Goal: Find specific page/section: Find specific page/section

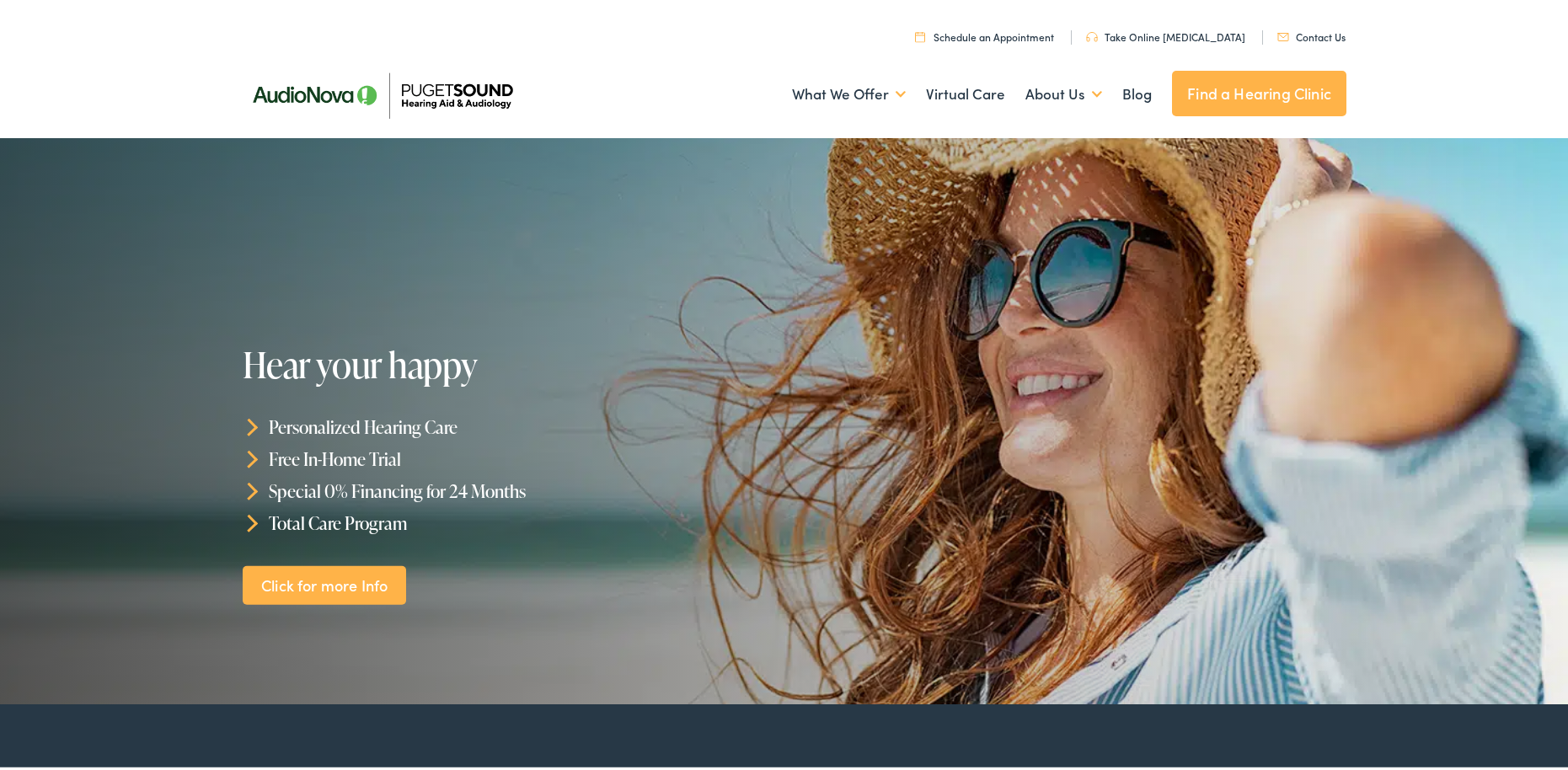
click at [1304, 32] on link "Contact Us" at bounding box center [1311, 33] width 69 height 14
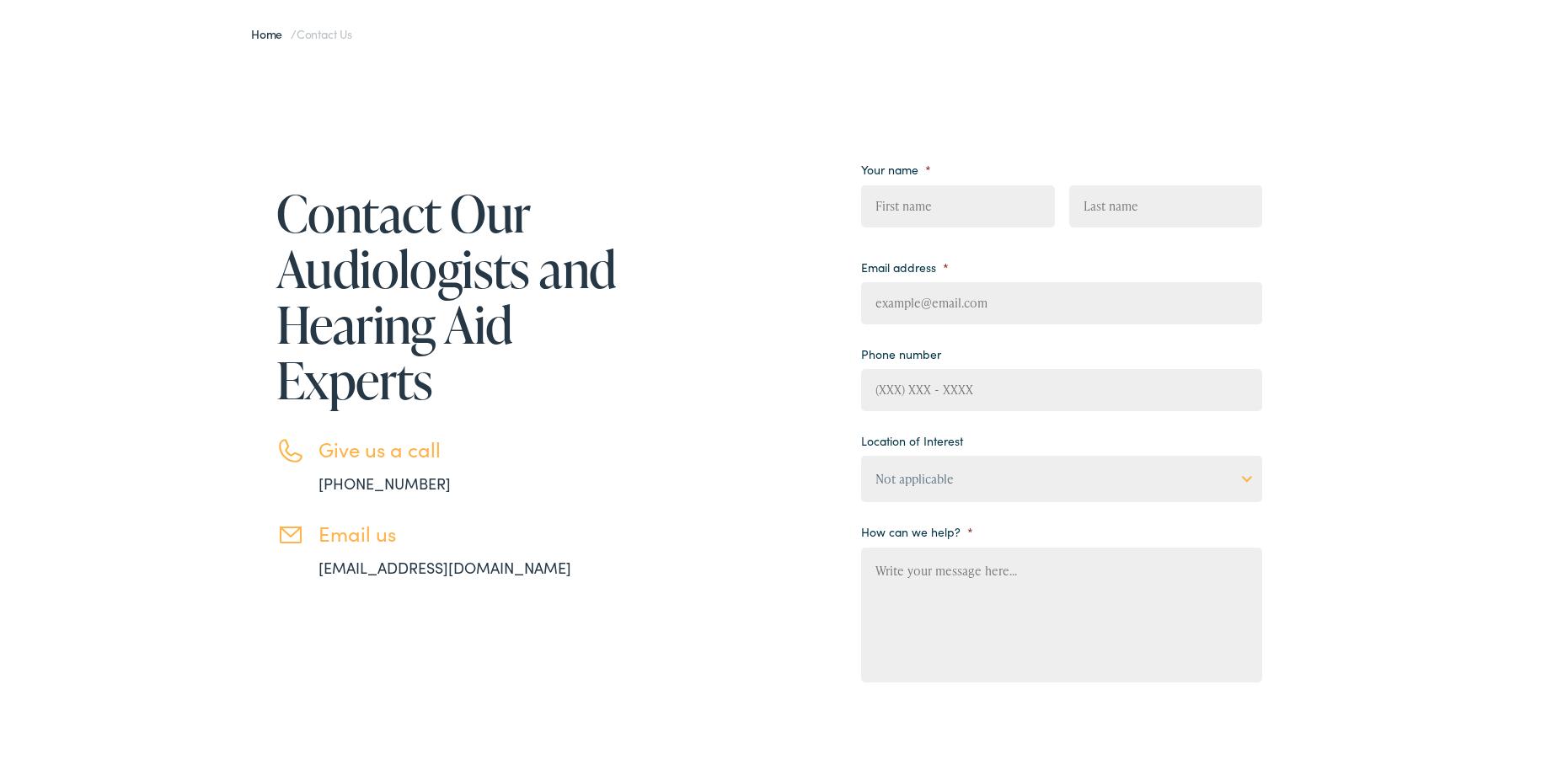
scroll to position [168, 0]
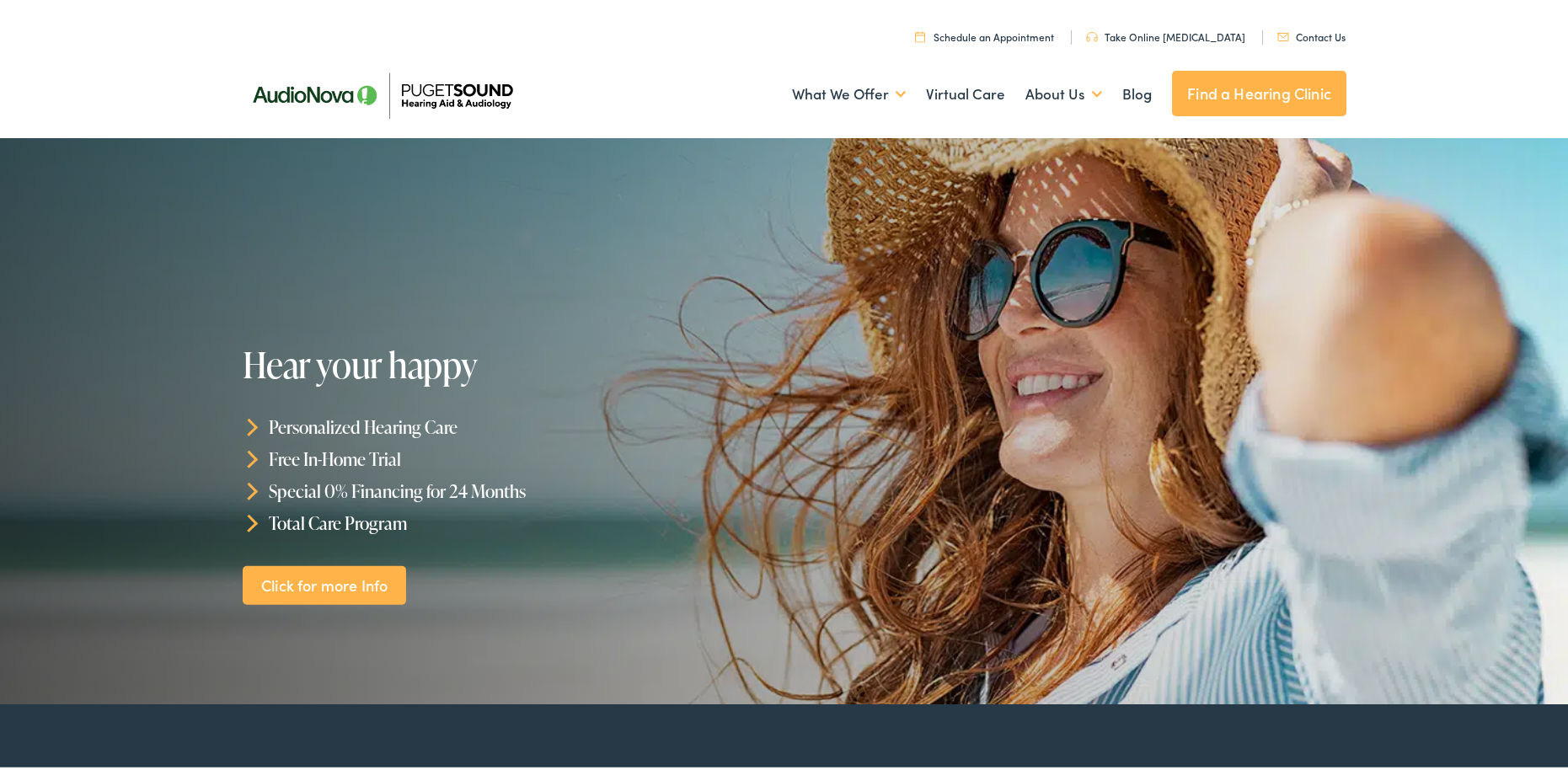
click at [1213, 96] on link "Find a Hearing Clinic" at bounding box center [1258, 91] width 174 height 46
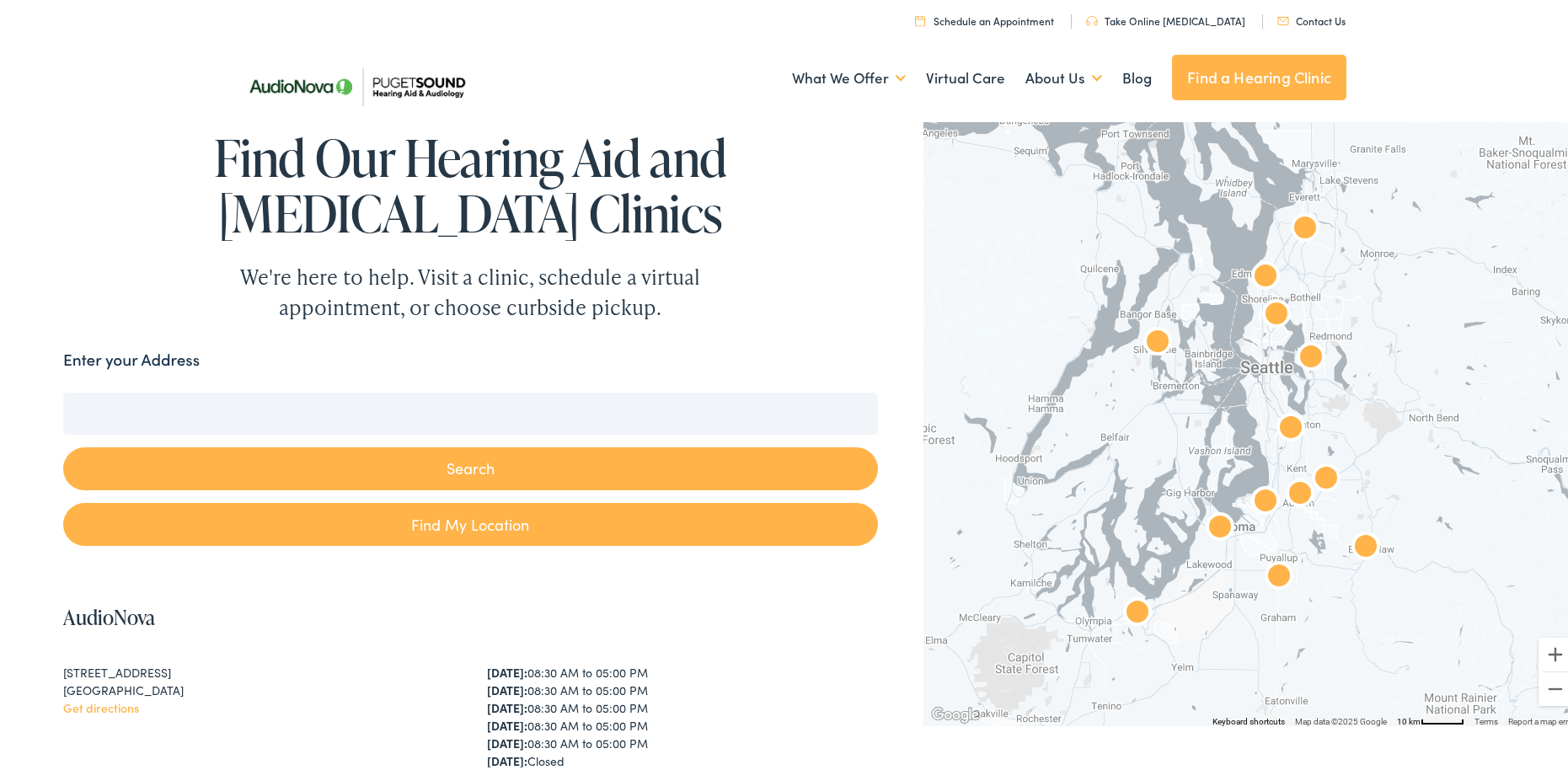
click at [218, 396] on input "Enter your Address" at bounding box center [470, 410] width 814 height 42
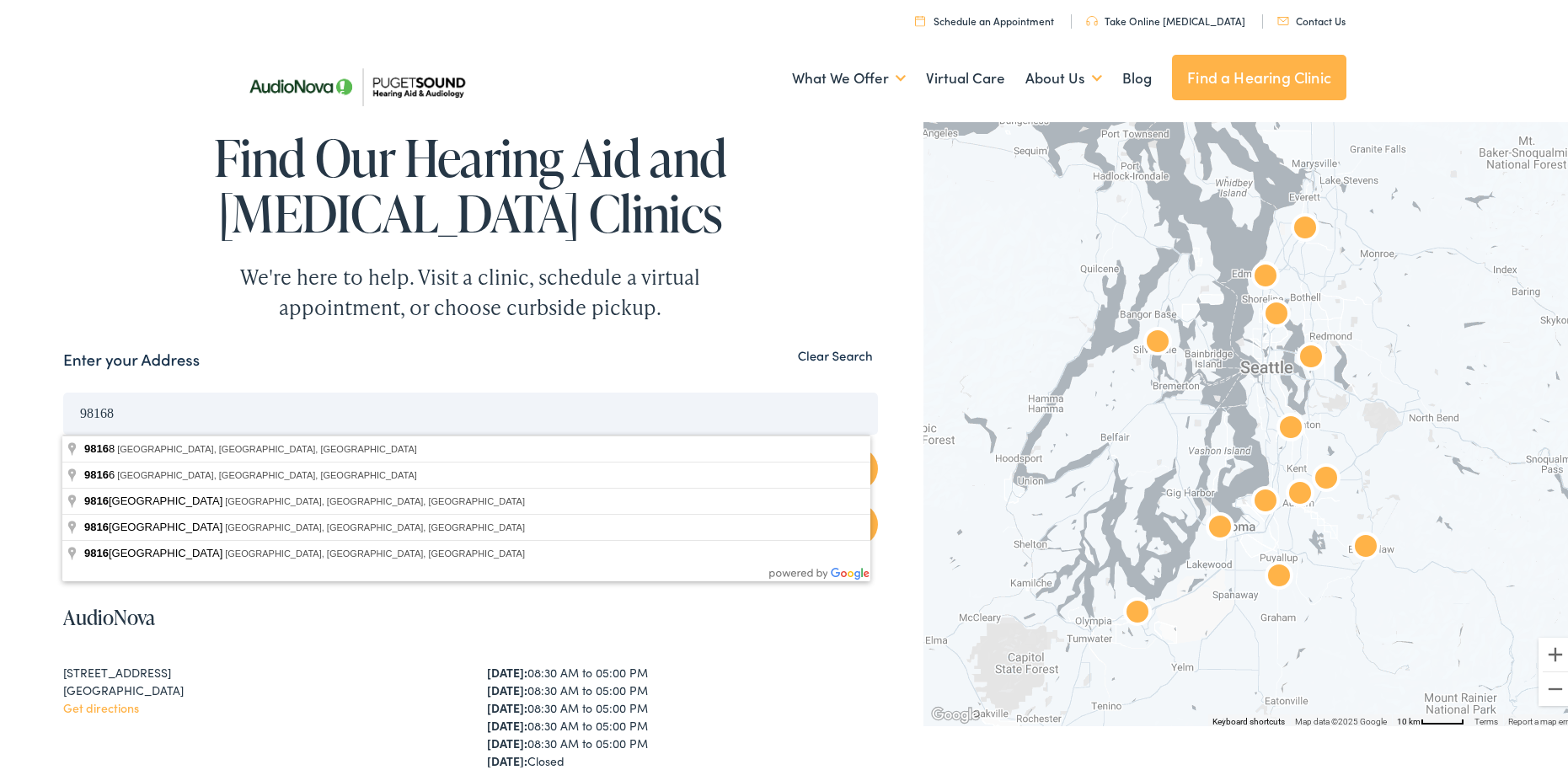
click at [63, 444] on button "Search" at bounding box center [470, 465] width 814 height 43
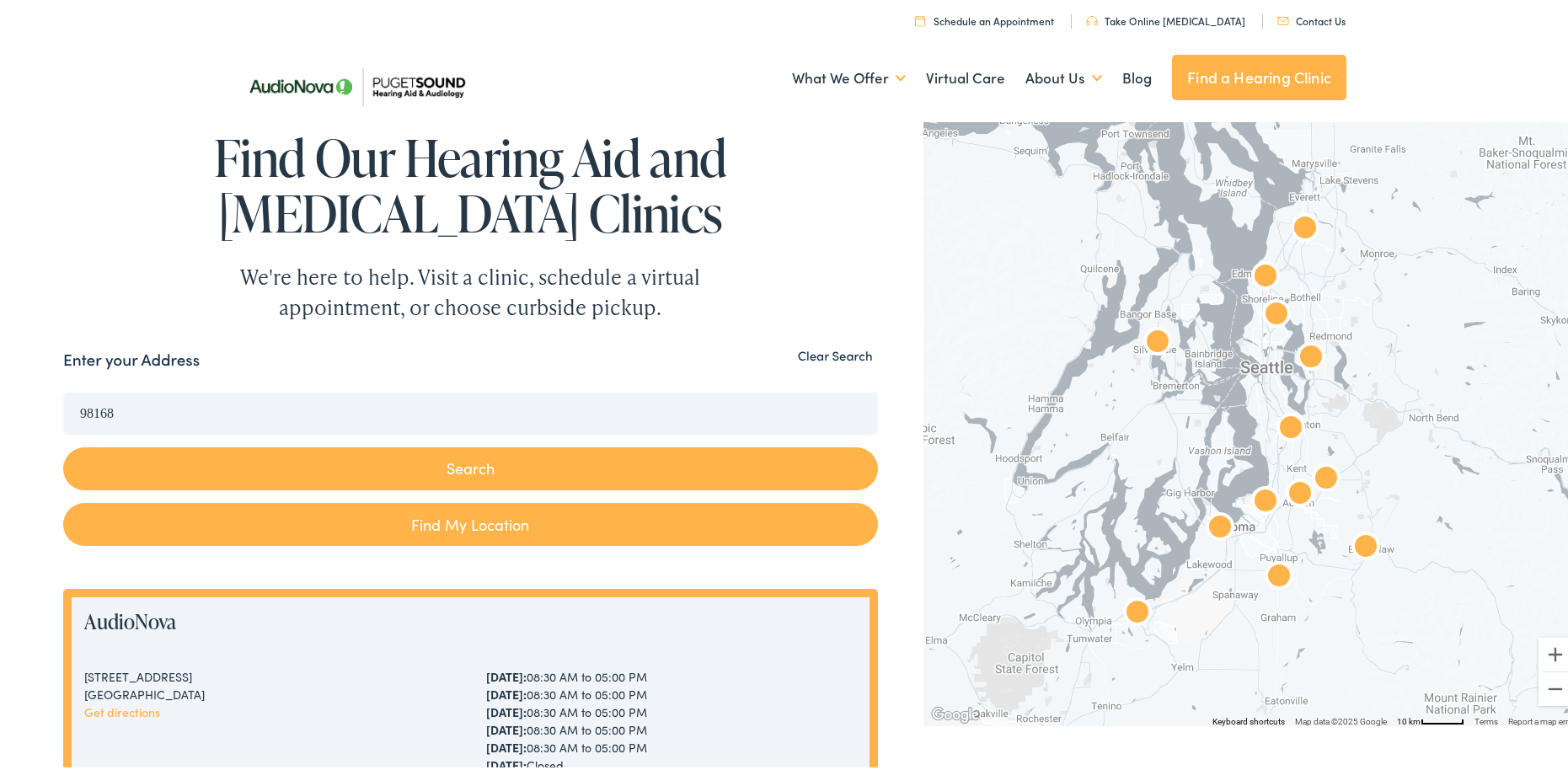
click at [255, 461] on button "Search" at bounding box center [470, 465] width 814 height 43
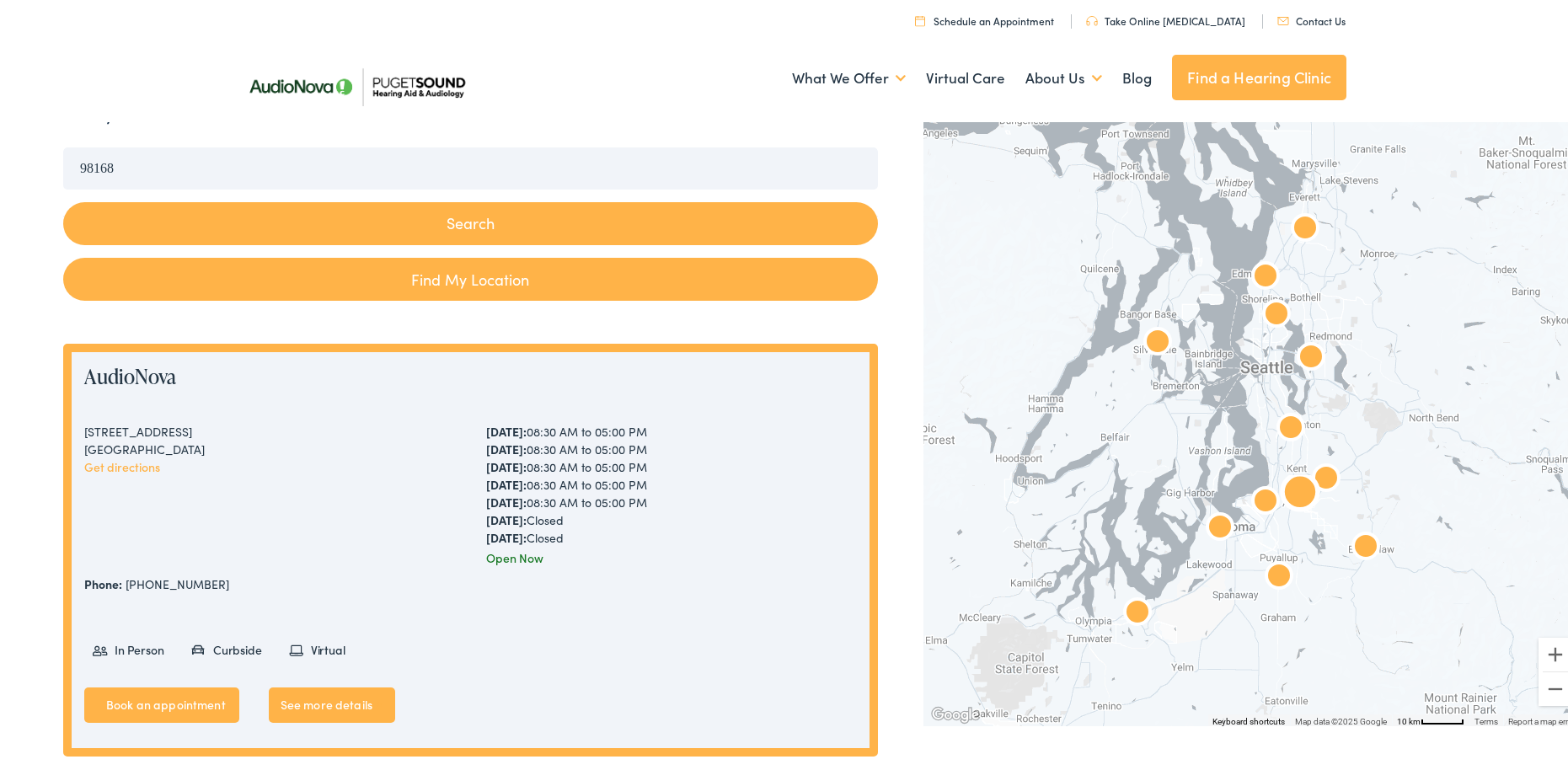
scroll to position [253, 0]
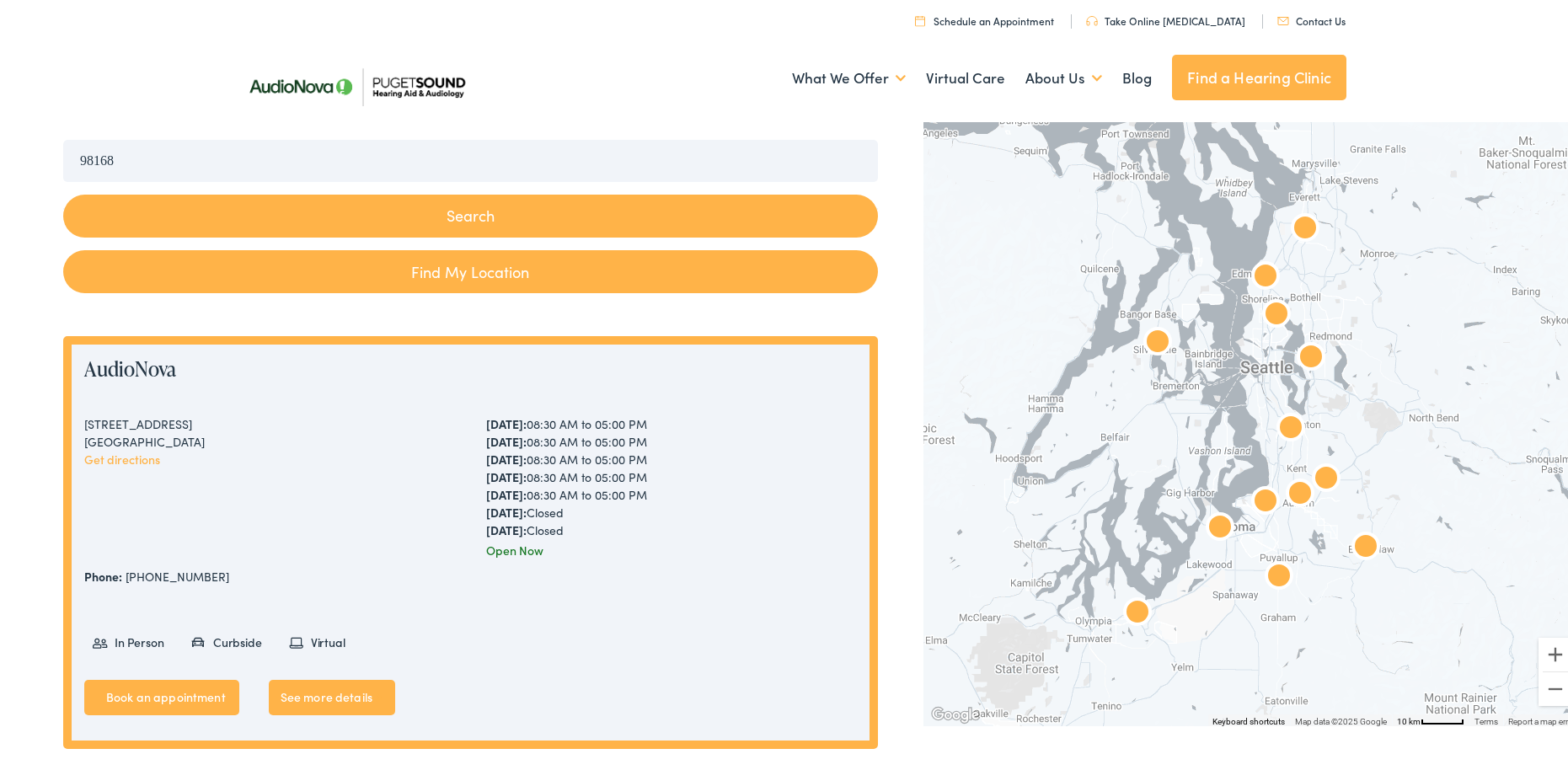
click at [422, 262] on link "Find My Location" at bounding box center [470, 268] width 814 height 43
type input "[GEOGRAPHIC_DATA], [US_STATE]"
click at [408, 266] on link "Find My Location" at bounding box center [470, 268] width 814 height 43
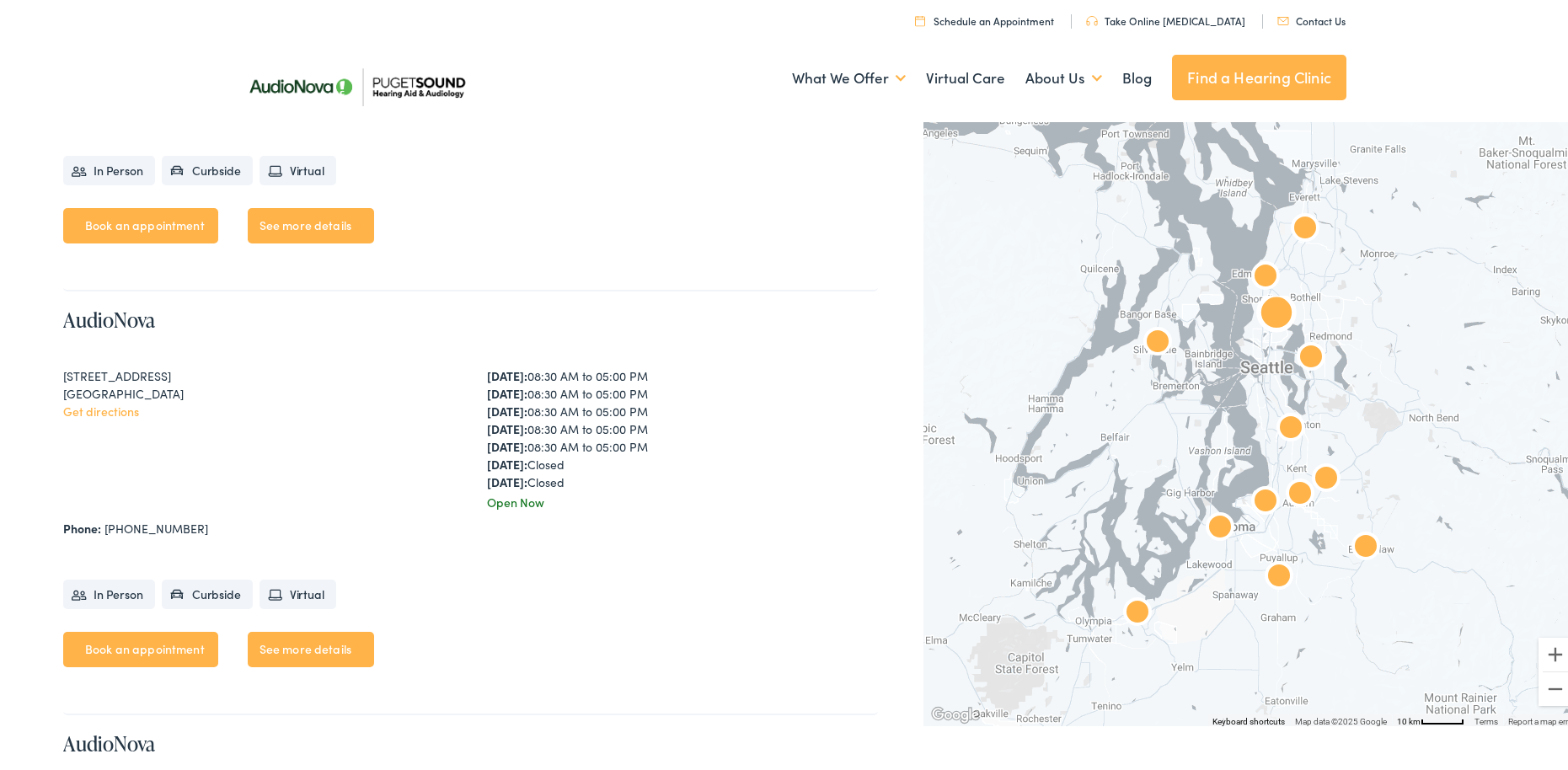
scroll to position [4131, 0]
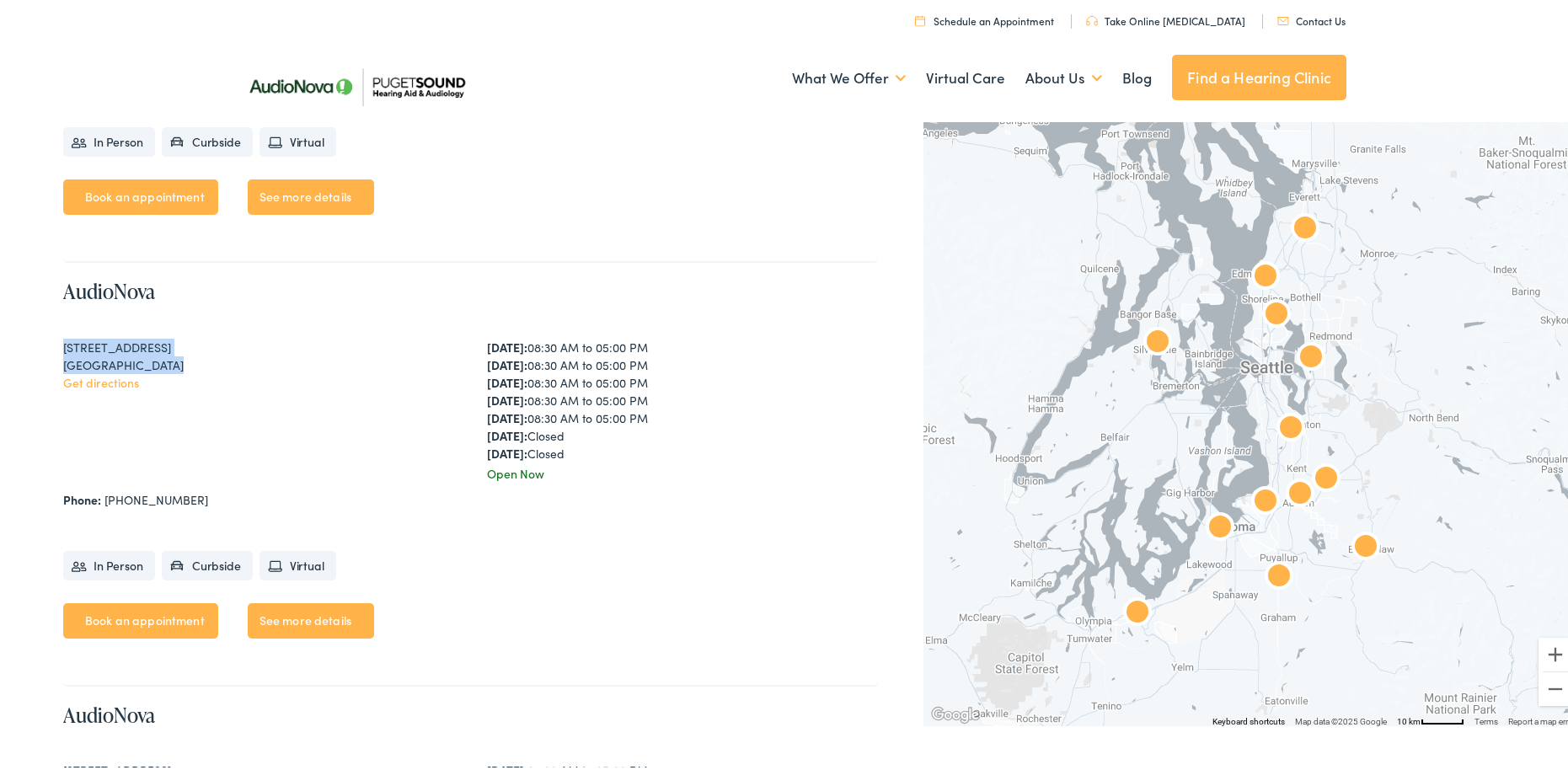
drag, startPoint x: 168, startPoint y: 359, endPoint x: 57, endPoint y: 338, distance: 113.0
drag, startPoint x: 57, startPoint y: 338, endPoint x: 170, endPoint y: 378, distance: 119.9
click at [170, 378] on div "Get directions" at bounding box center [258, 380] width 391 height 18
click at [187, 368] on div "[GEOGRAPHIC_DATA]" at bounding box center [258, 363] width 391 height 18
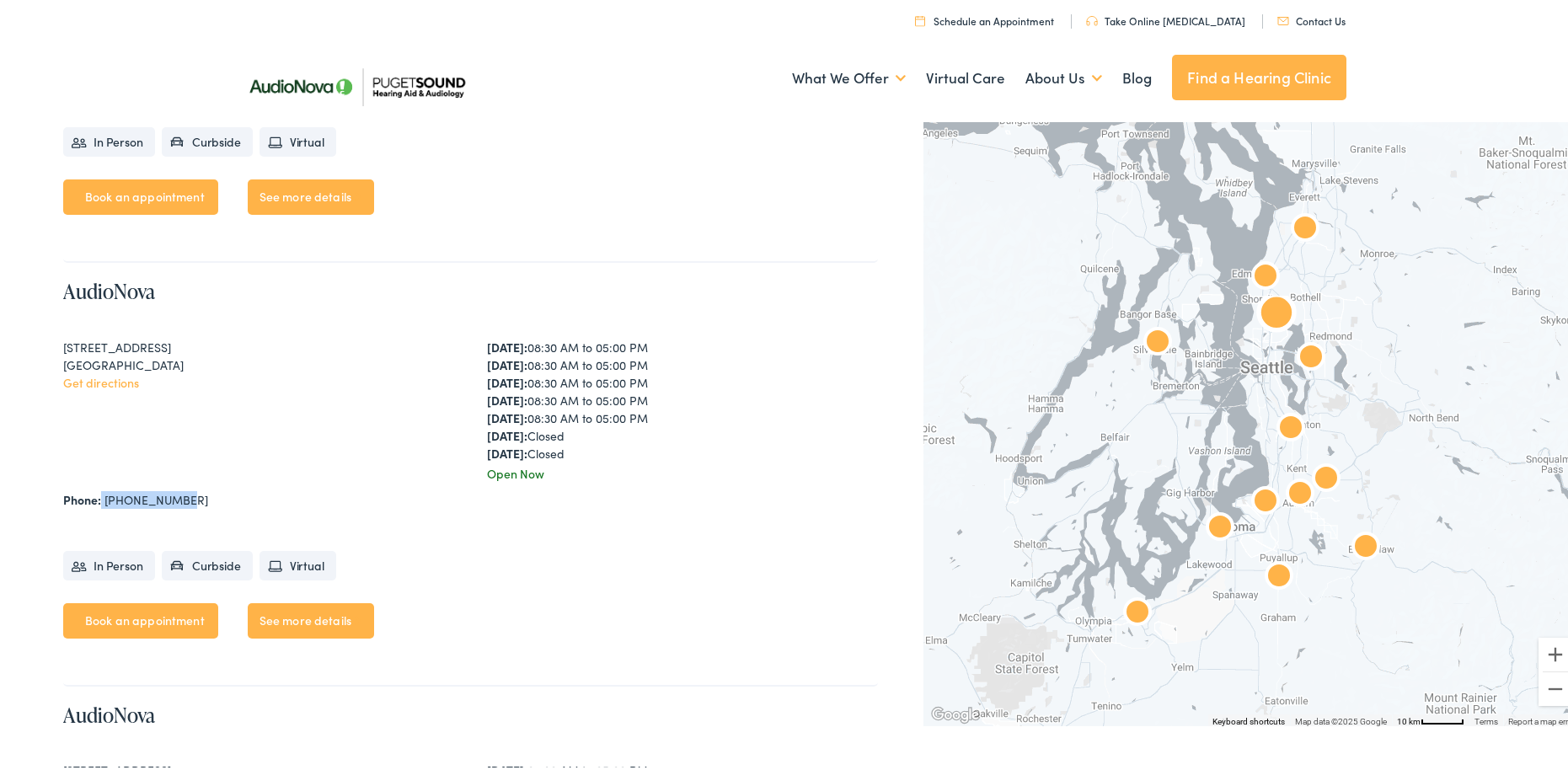
drag, startPoint x: 189, startPoint y: 497, endPoint x: 102, endPoint y: 496, distance: 87.0
click at [102, 496] on div "Phone: [PHONE_NUMBER]" at bounding box center [470, 497] width 814 height 18
